Goal: Task Accomplishment & Management: Manage account settings

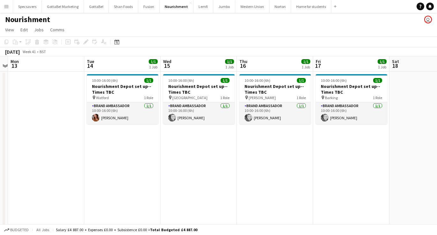
scroll to position [0, 232]
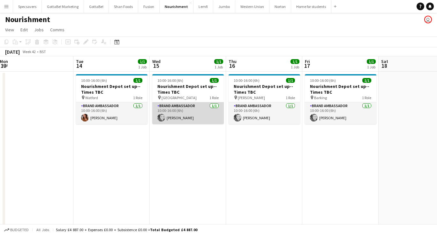
click at [199, 114] on app-card-role "Brand Ambassador [DATE] 10:00-16:00 (6h) [PERSON_NAME]" at bounding box center [187, 113] width 71 height 22
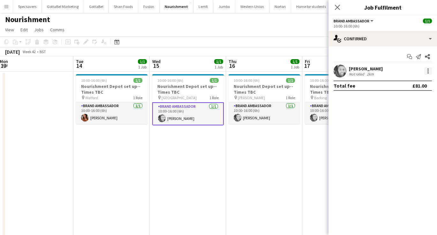
click at [426, 73] on div at bounding box center [428, 71] width 8 height 8
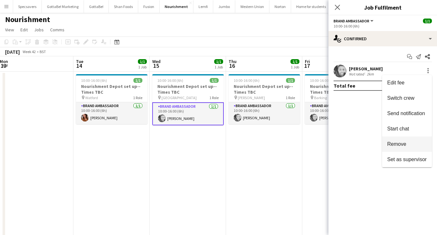
click at [401, 144] on span "Remove" at bounding box center [396, 143] width 19 height 5
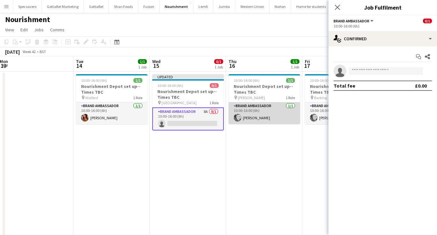
click at [277, 111] on app-card-role "Brand Ambassador [DATE] 10:00-16:00 (6h) [PERSON_NAME]" at bounding box center [263, 113] width 71 height 22
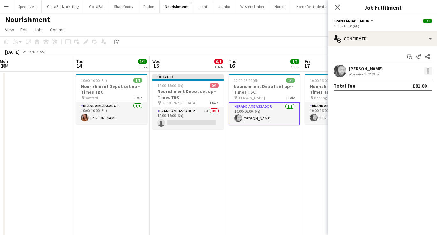
click at [428, 70] on div at bounding box center [427, 70] width 1 height 1
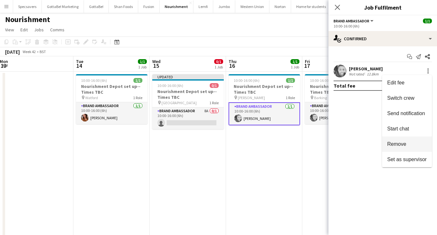
click at [402, 146] on span "Remove" at bounding box center [396, 143] width 19 height 5
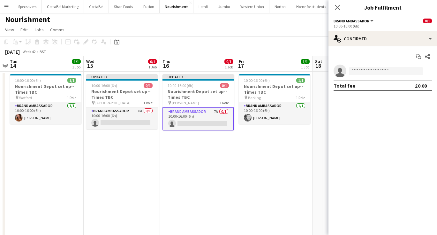
scroll to position [0, 253]
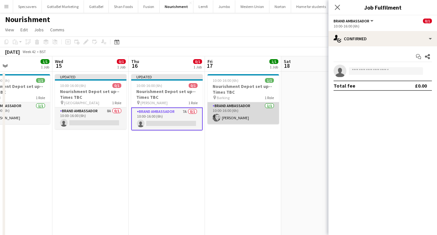
click at [226, 113] on app-card-role "Brand Ambassador [DATE] 10:00-16:00 (6h) [PERSON_NAME]" at bounding box center [242, 113] width 71 height 22
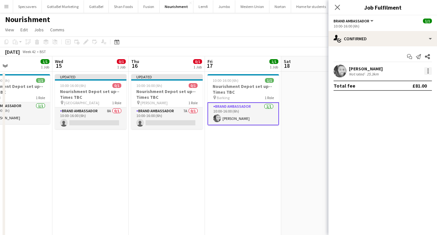
click at [429, 71] on div at bounding box center [428, 71] width 8 height 8
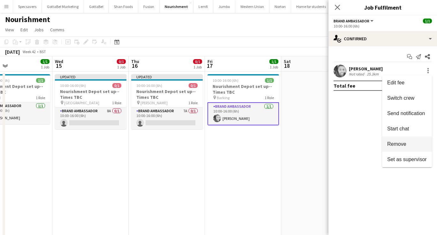
click at [407, 143] on span "Remove" at bounding box center [407, 144] width 40 height 6
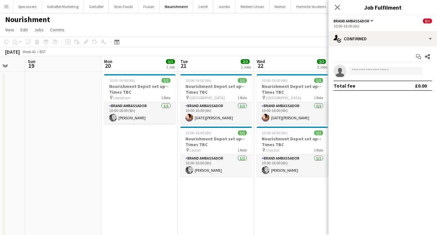
scroll to position [0, 204]
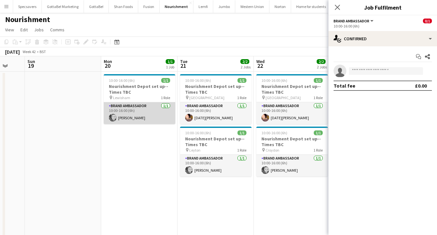
click at [123, 114] on app-card-role "Brand Ambassador [DATE] 10:00-16:00 (6h) [PERSON_NAME]" at bounding box center [139, 113] width 71 height 22
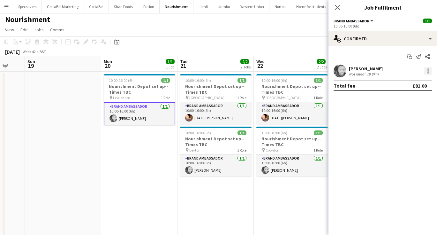
click at [427, 71] on div at bounding box center [428, 71] width 8 height 8
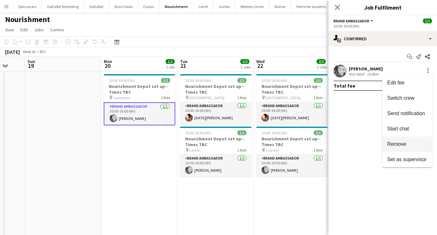
click at [404, 143] on span "Remove" at bounding box center [396, 143] width 19 height 5
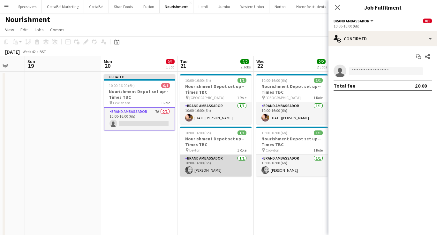
click at [202, 163] on app-card-role "Brand Ambassador [DATE] 10:00-16:00 (6h) [PERSON_NAME]" at bounding box center [215, 165] width 71 height 22
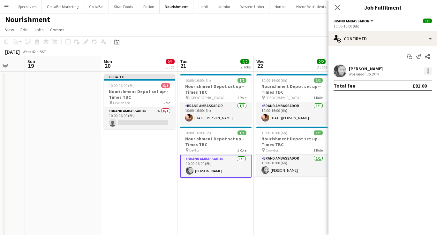
click at [425, 70] on div at bounding box center [428, 71] width 8 height 8
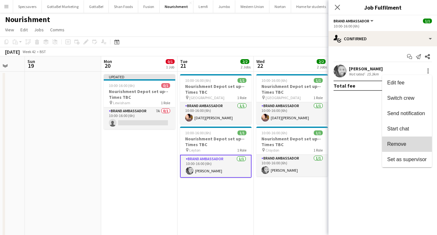
click at [392, 145] on span "Remove" at bounding box center [396, 143] width 19 height 5
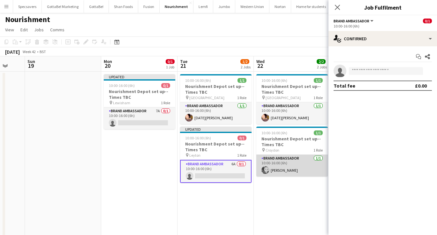
click at [276, 171] on app-card-role "Brand Ambassador [DATE] 10:00-16:00 (6h) [PERSON_NAME]" at bounding box center [291, 165] width 71 height 22
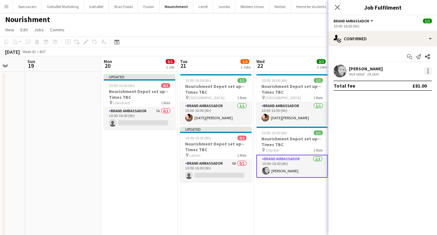
click at [428, 73] on div at bounding box center [427, 72] width 1 height 1
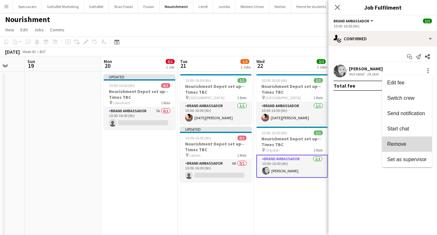
click at [393, 143] on span "Remove" at bounding box center [396, 143] width 19 height 5
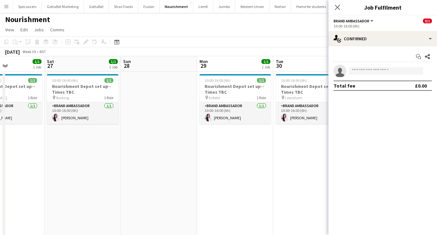
scroll to position [0, 183]
